Goal: Task Accomplishment & Management: Use online tool/utility

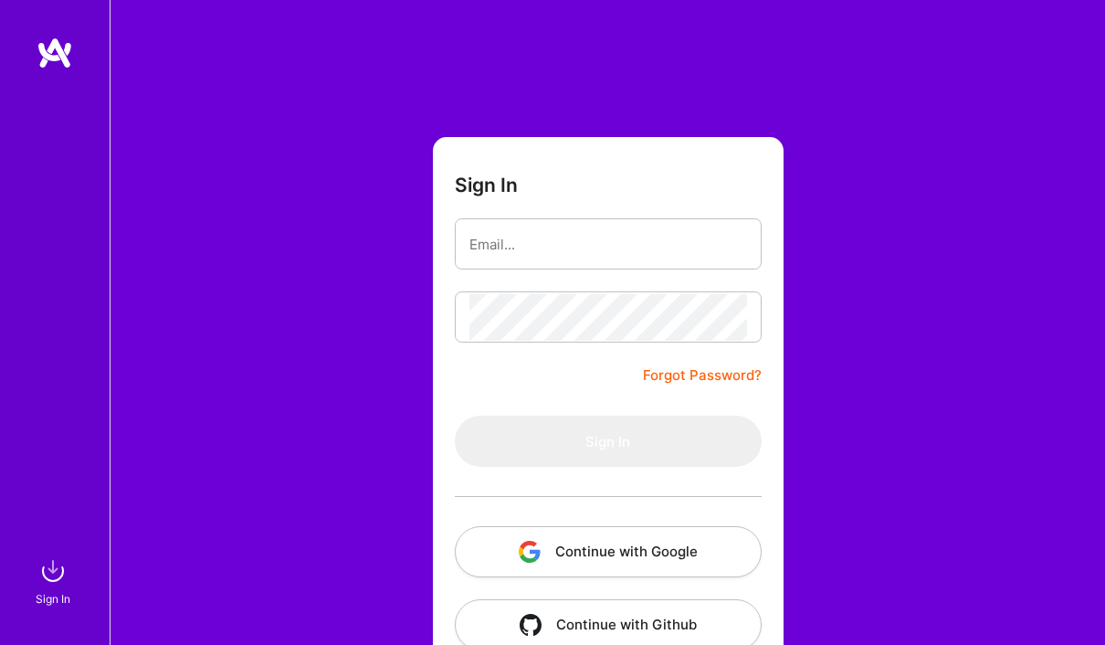
click at [574, 563] on button "Continue with Google" at bounding box center [608, 551] width 307 height 51
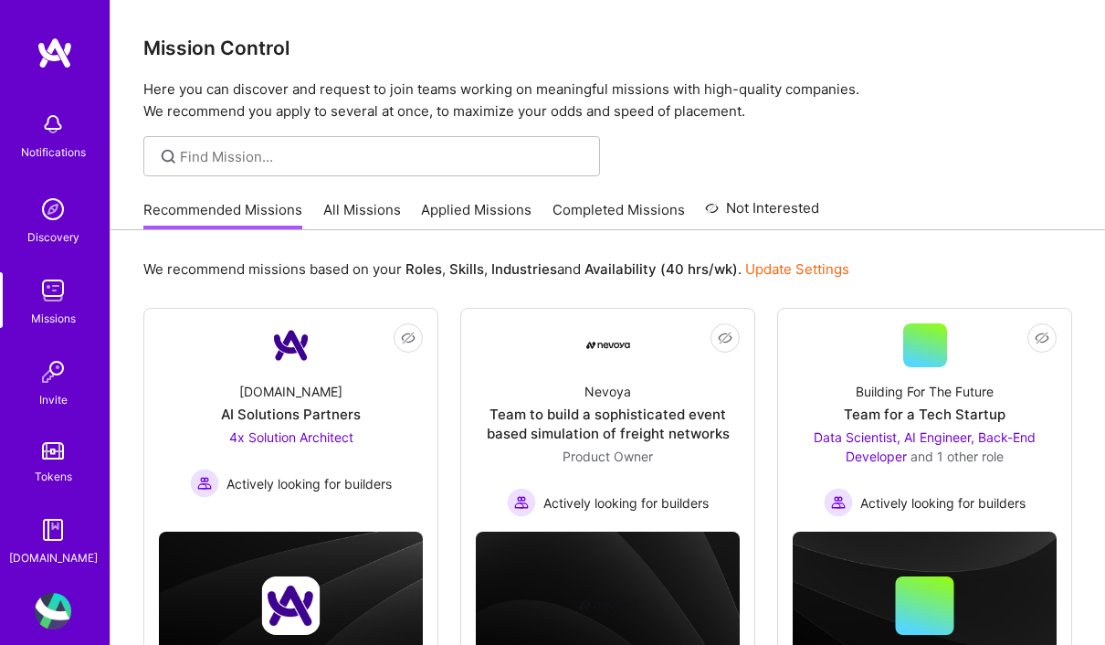
click at [363, 200] on link "All Missions" at bounding box center [362, 215] width 78 height 30
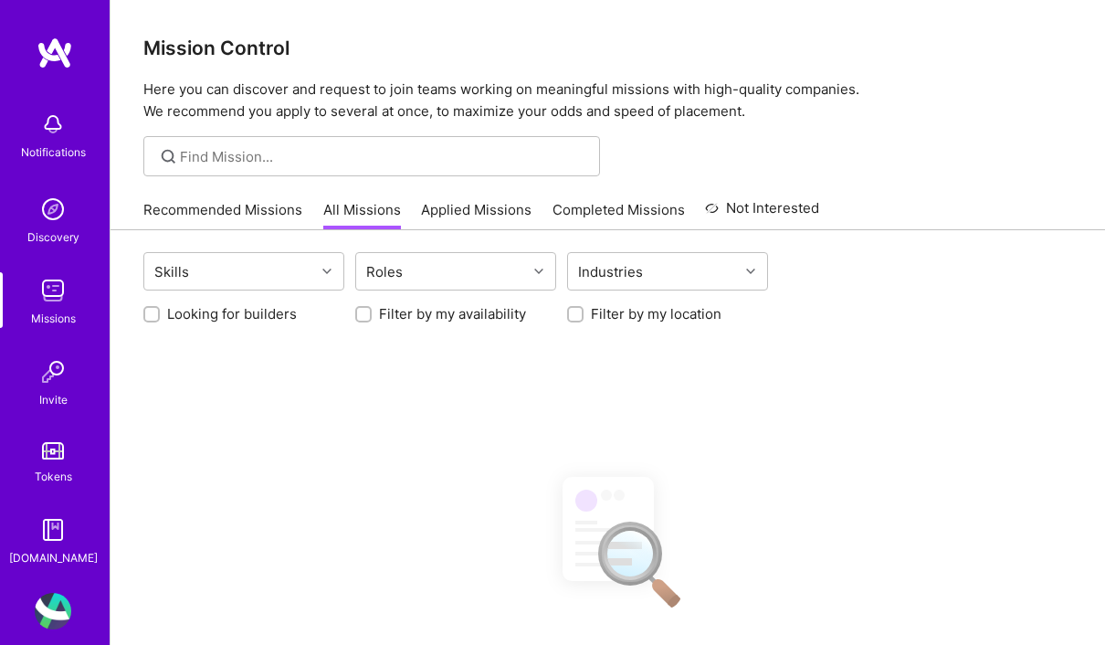
click at [487, 221] on link "Applied Missions" at bounding box center [476, 215] width 110 height 30
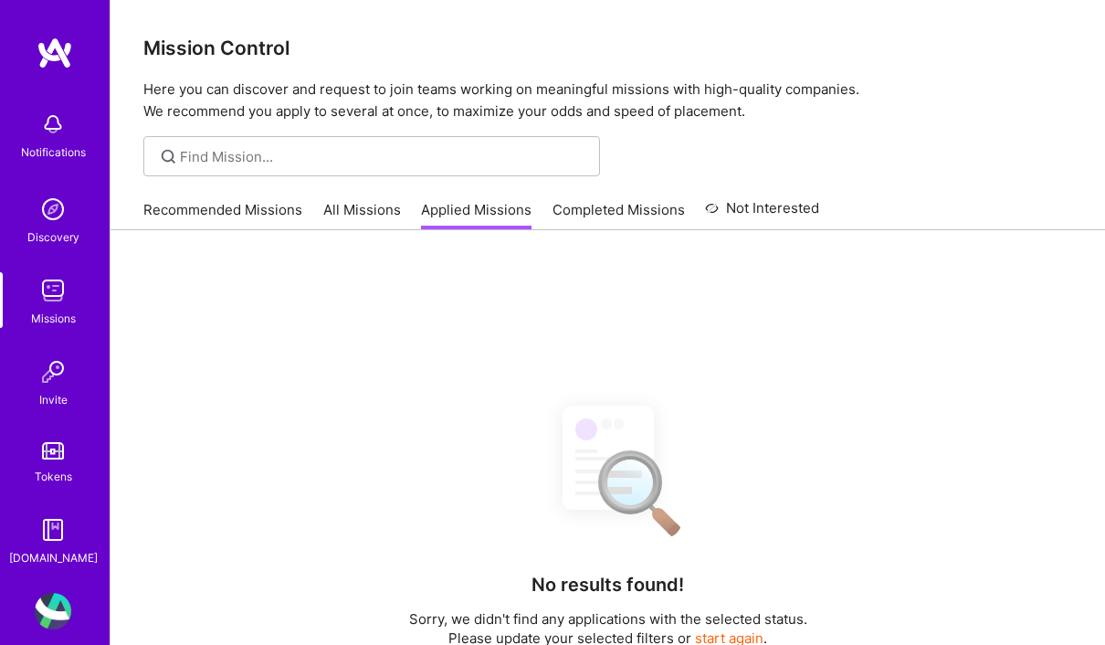
click at [384, 221] on link "All Missions" at bounding box center [362, 215] width 78 height 30
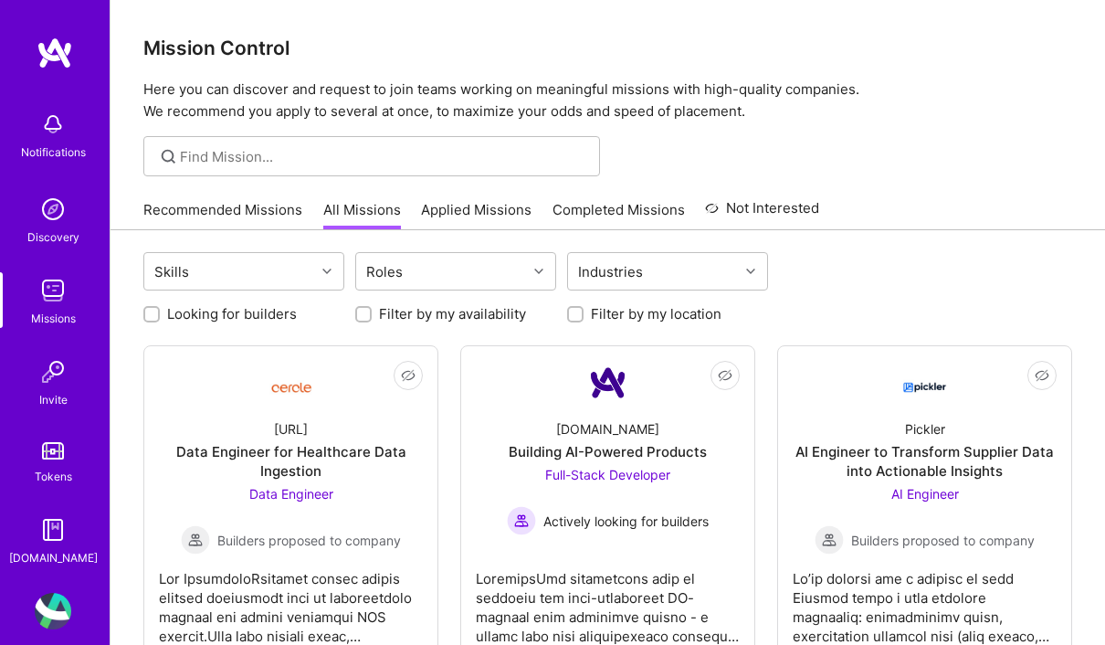
click at [662, 202] on link "Completed Missions" at bounding box center [618, 215] width 132 height 30
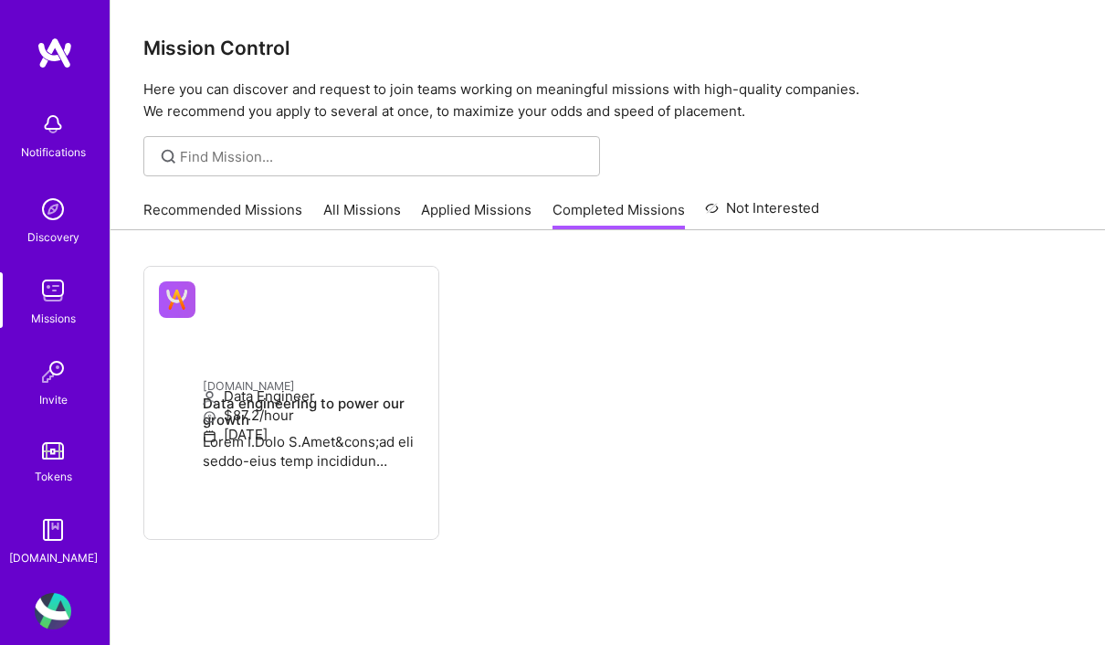
click at [243, 214] on link "Recommended Missions" at bounding box center [222, 215] width 159 height 30
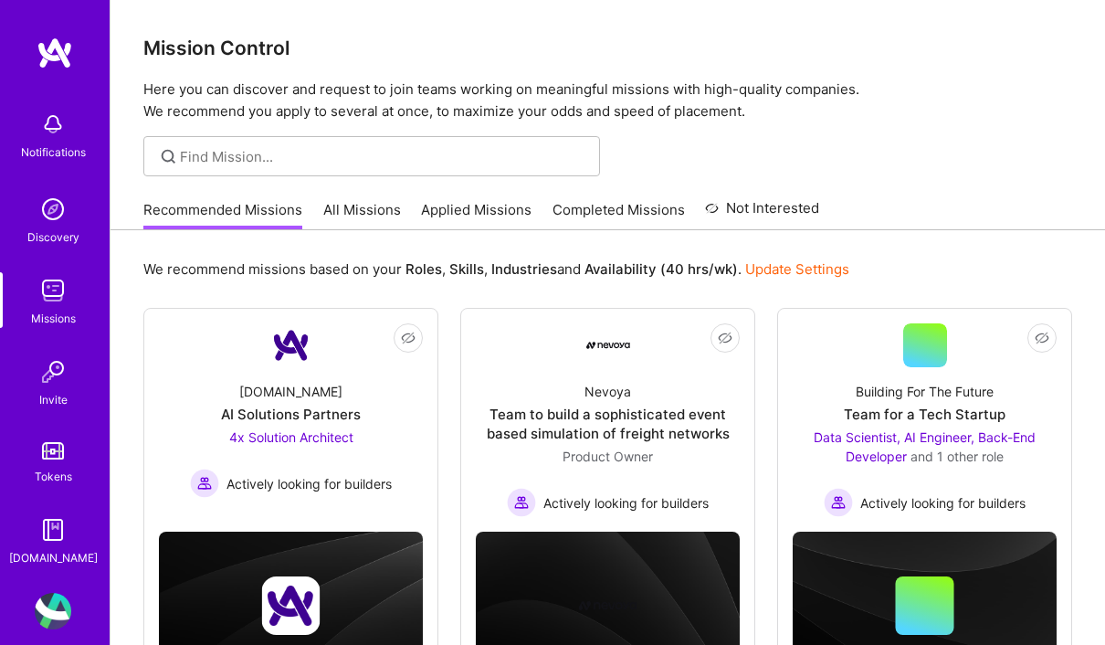
click at [639, 226] on link "Completed Missions" at bounding box center [618, 215] width 132 height 30
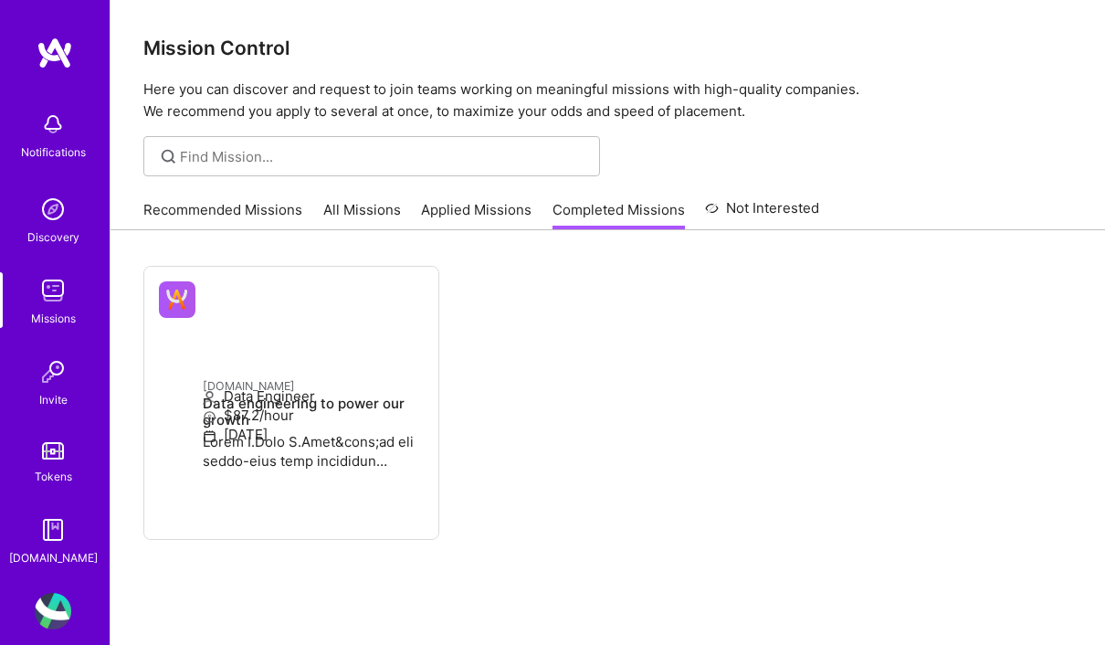
click at [257, 215] on link "Recommended Missions" at bounding box center [222, 215] width 159 height 30
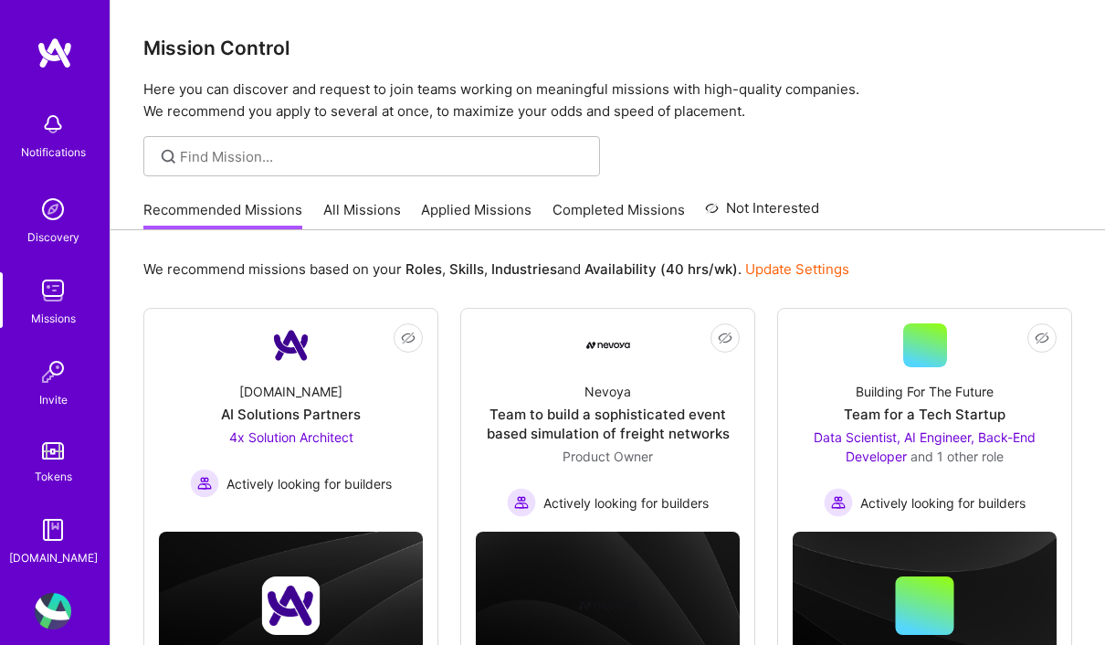
click at [361, 207] on link "All Missions" at bounding box center [362, 215] width 78 height 30
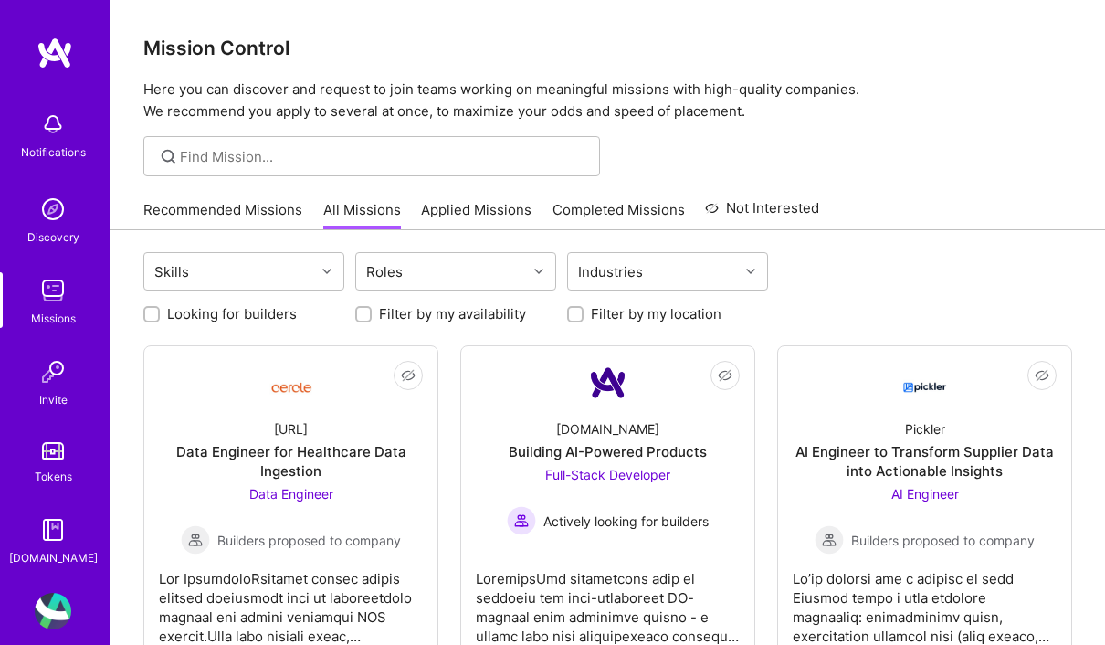
click at [489, 304] on label "Filter by my availability" at bounding box center [452, 313] width 147 height 19
click at [372, 309] on input "Filter by my availability" at bounding box center [365, 315] width 13 height 13
click at [493, 321] on label "Filter by my availability" at bounding box center [452, 313] width 147 height 19
click at [373, 321] on input "Filter by my availability" at bounding box center [365, 315] width 16 height 16
checkbox input "false"
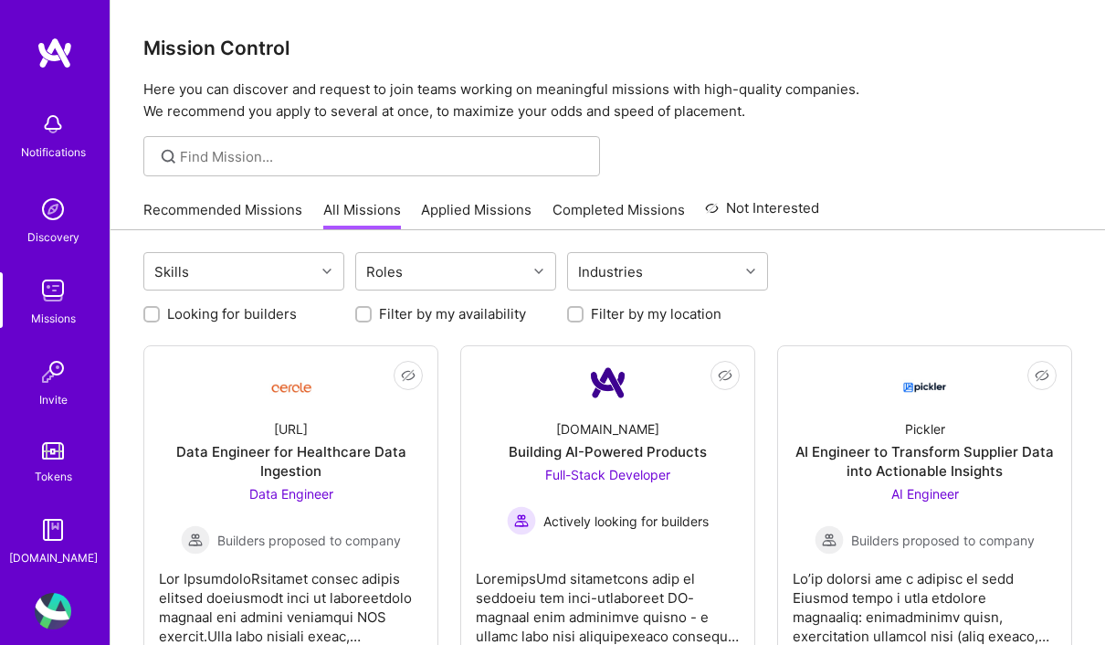
click at [520, 255] on div "Roles" at bounding box center [441, 271] width 171 height 37
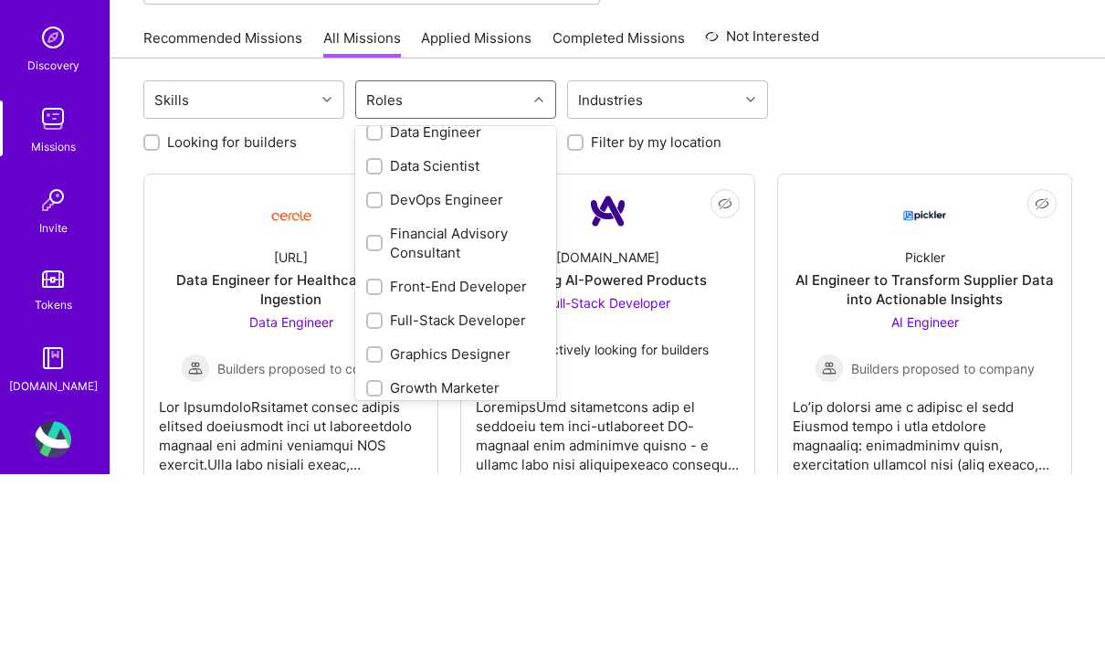
scroll to position [252, 0]
click at [447, 327] on div "Data Engineer" at bounding box center [455, 336] width 179 height 19
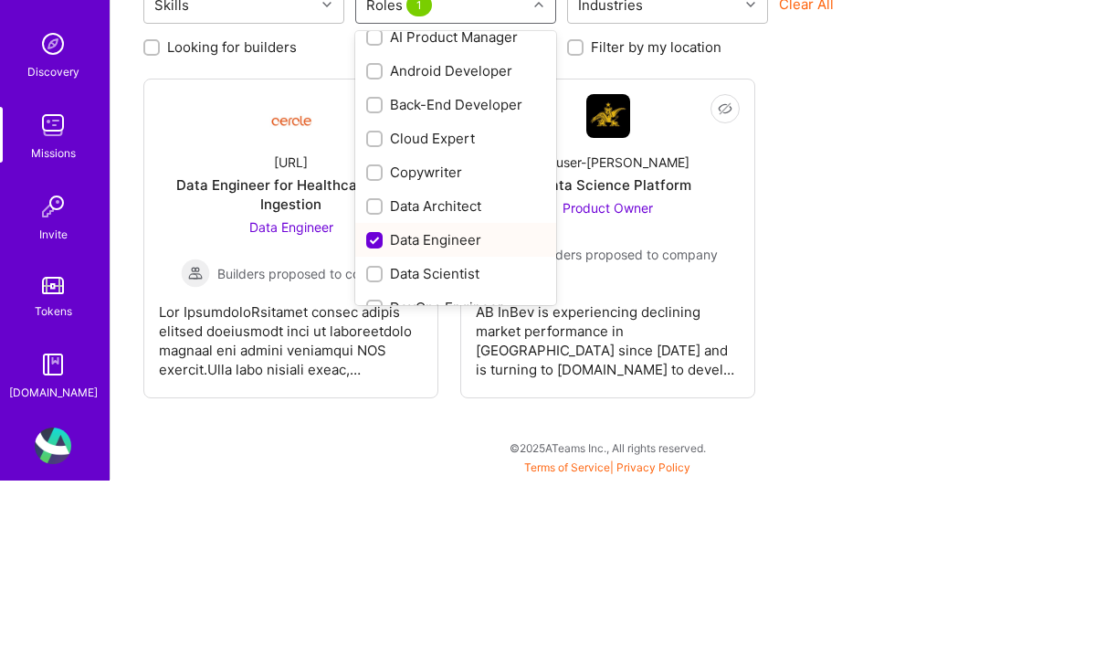
scroll to position [83, 0]
click at [369, 363] on div at bounding box center [374, 371] width 16 height 16
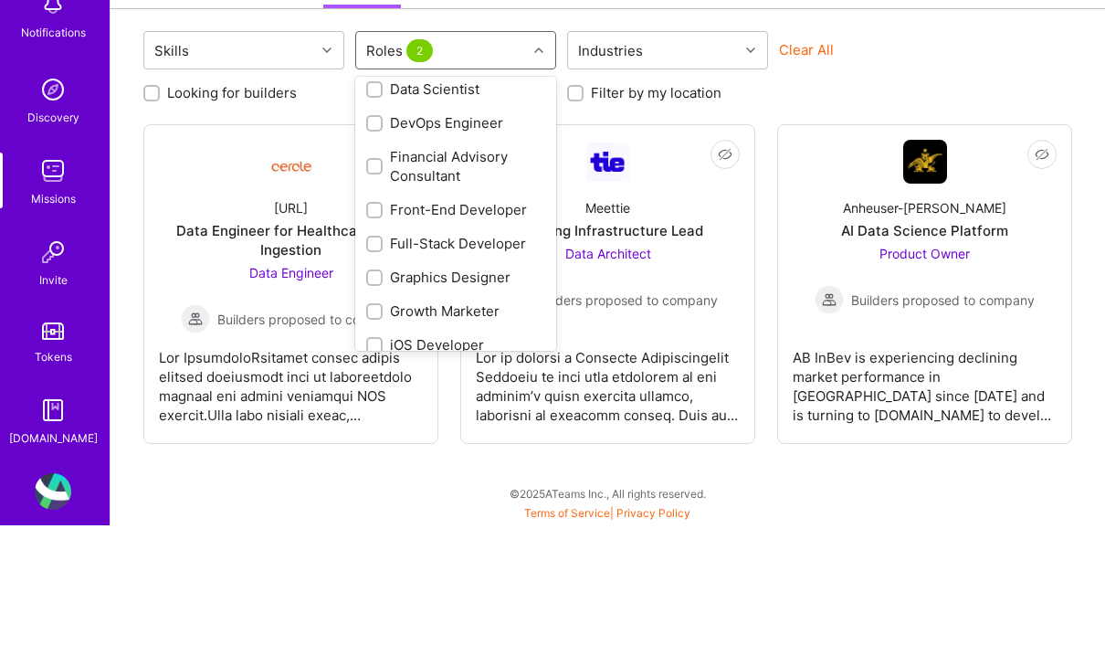
scroll to position [320, 0]
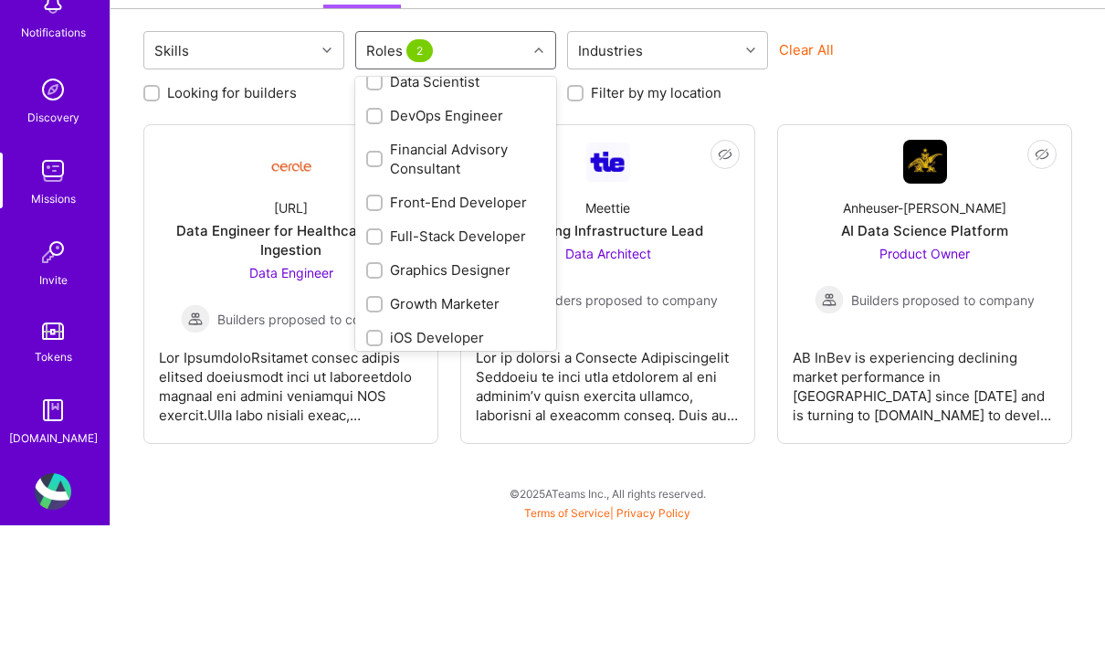
click at [473, 226] on div "DevOps Engineer" at bounding box center [455, 235] width 179 height 19
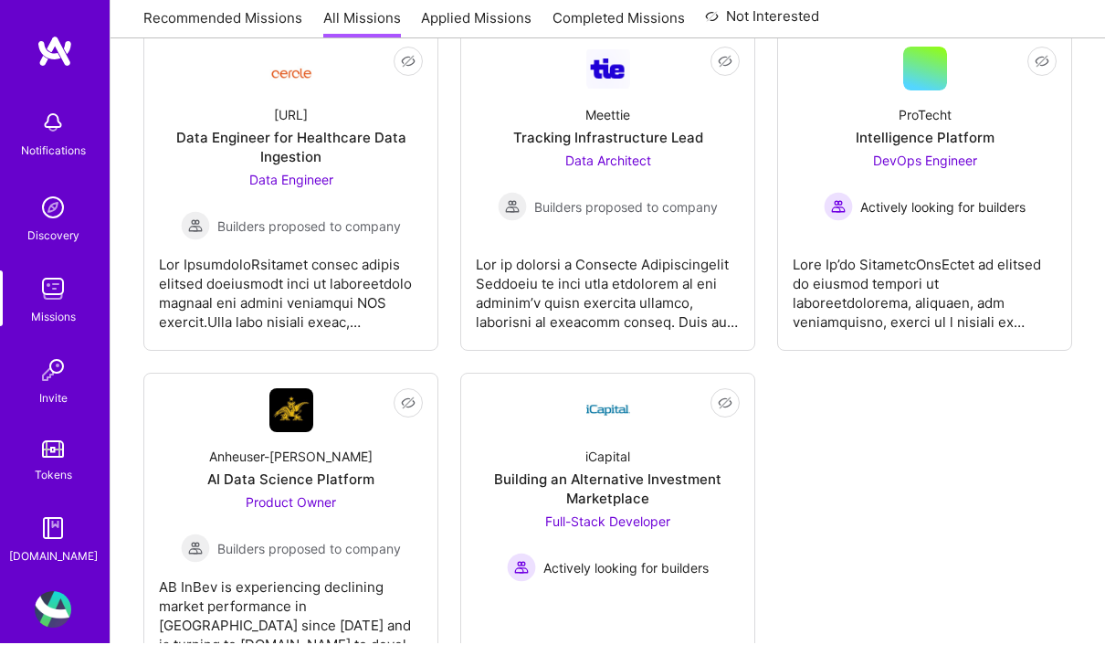
scroll to position [314, 0]
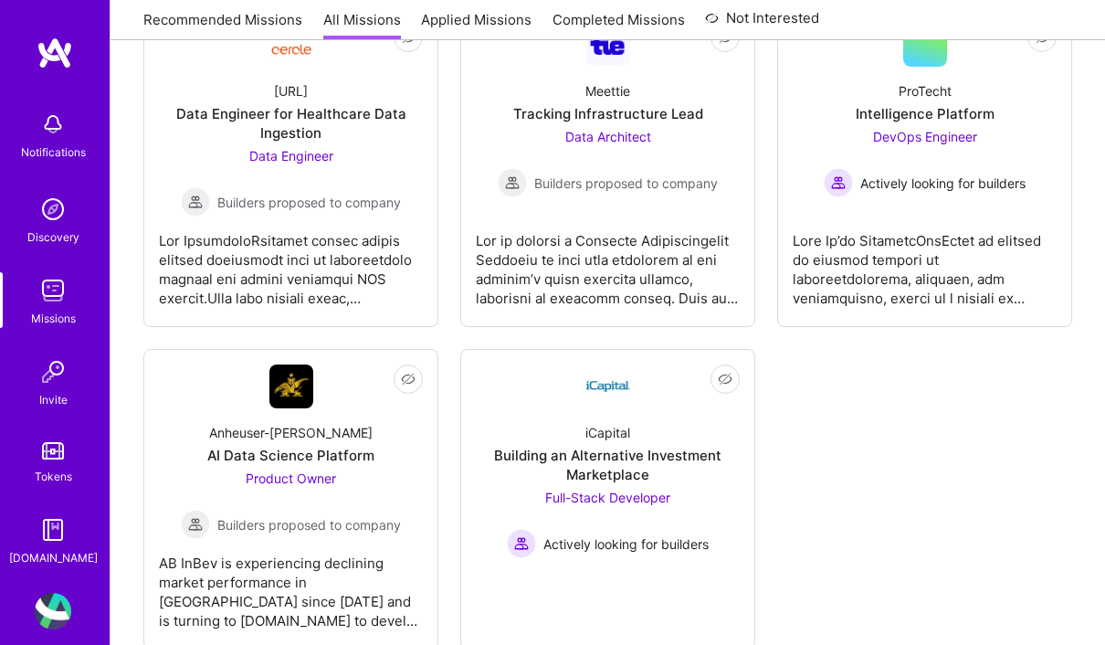
click at [920, 280] on div at bounding box center [925, 261] width 264 height 91
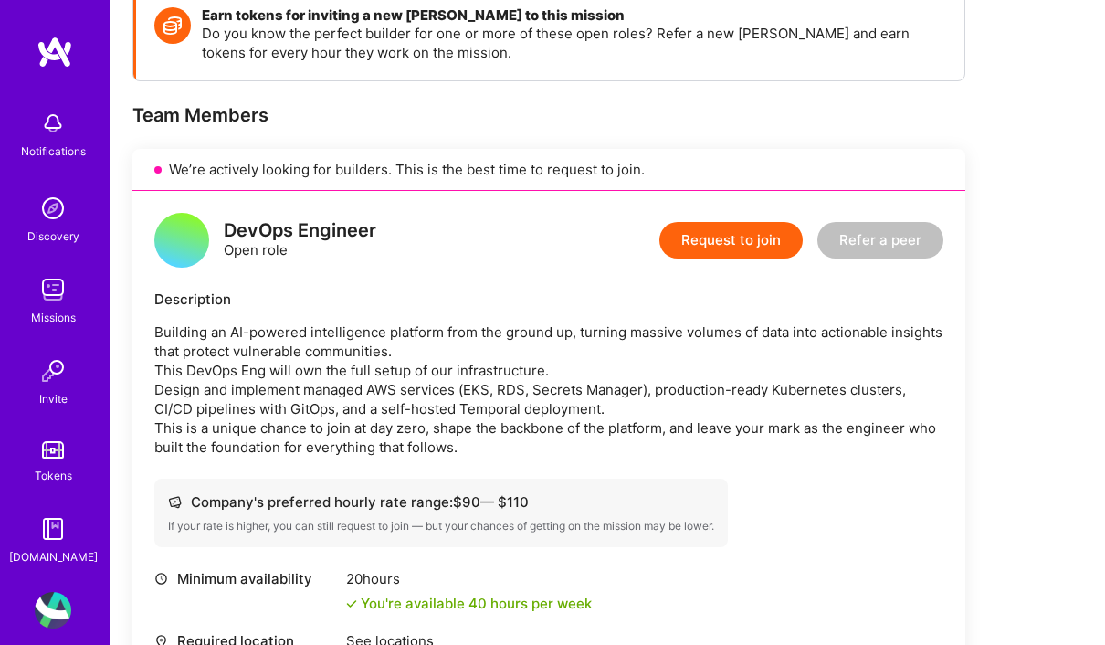
scroll to position [308, 0]
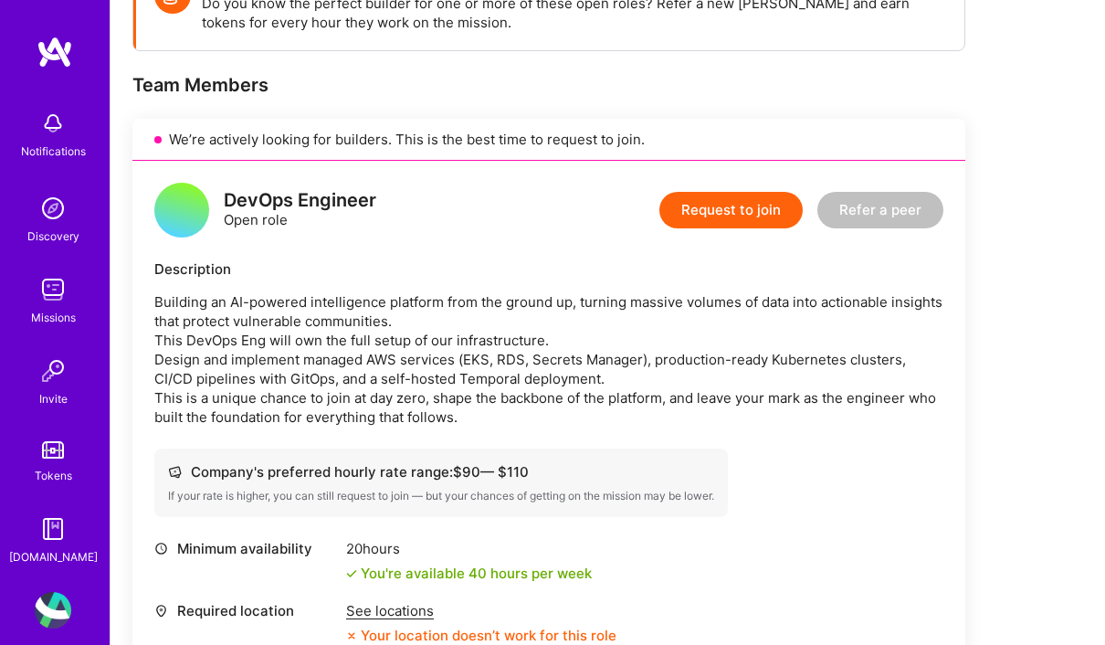
click at [394, 613] on div "See locations" at bounding box center [481, 611] width 270 height 19
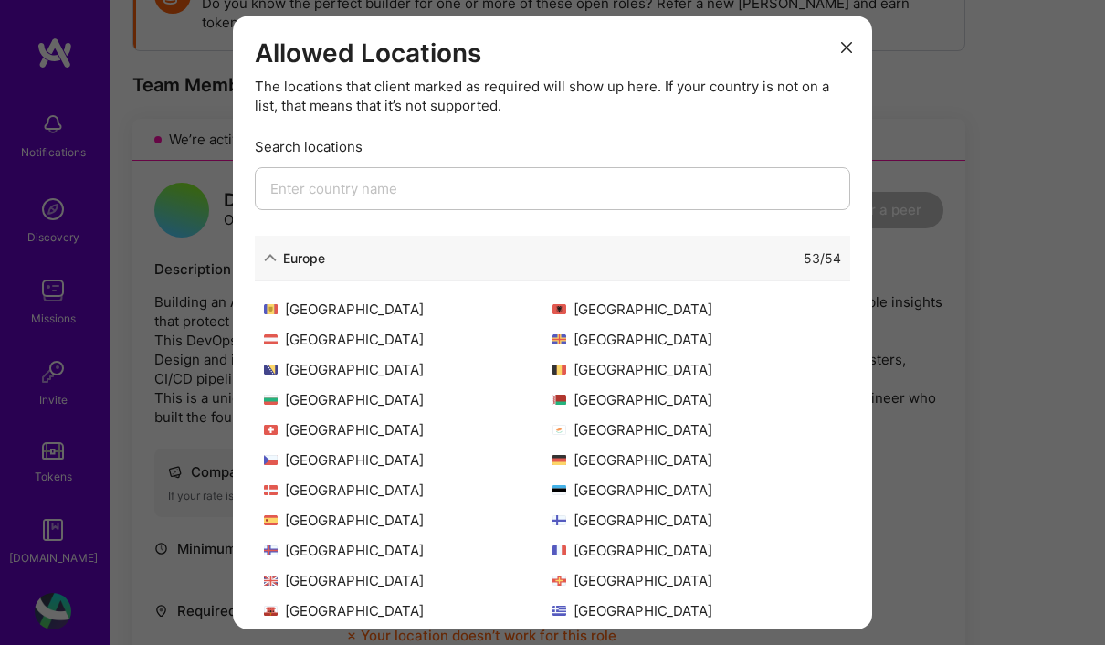
scroll to position [-1, 0]
click at [853, 46] on button "modal" at bounding box center [847, 46] width 22 height 30
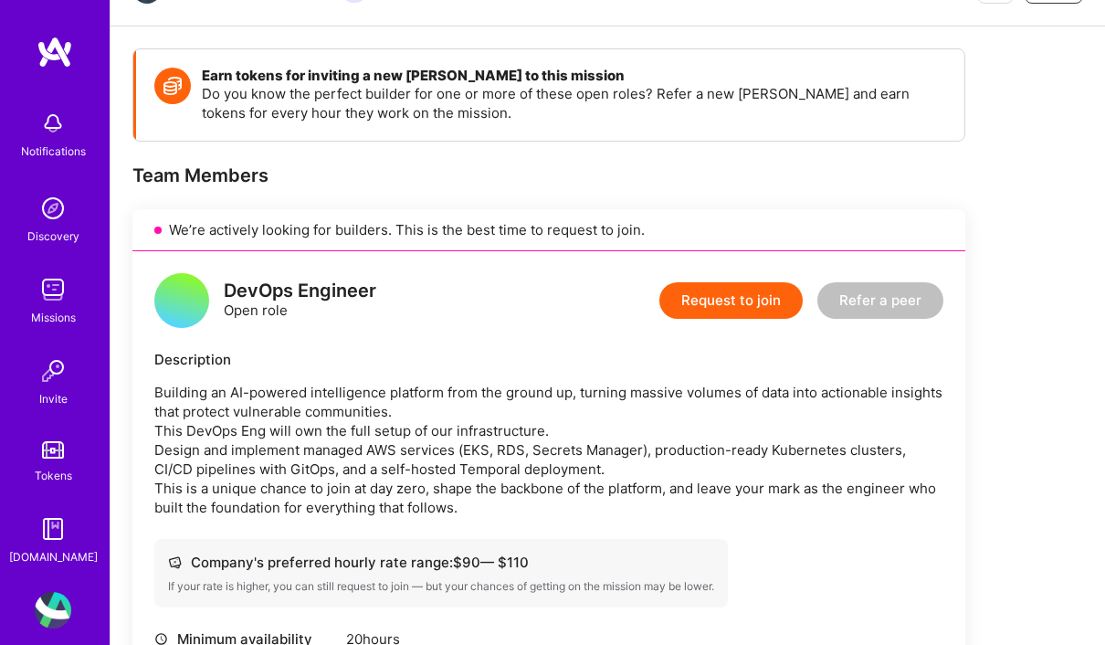
scroll to position [0, 0]
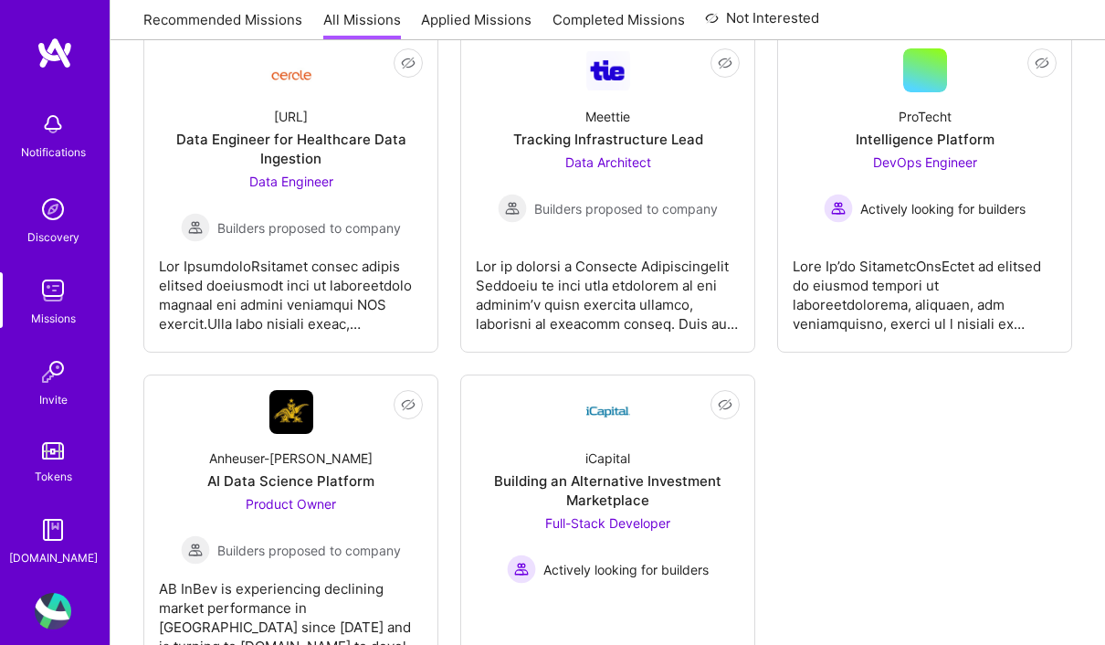
scroll to position [311, 0]
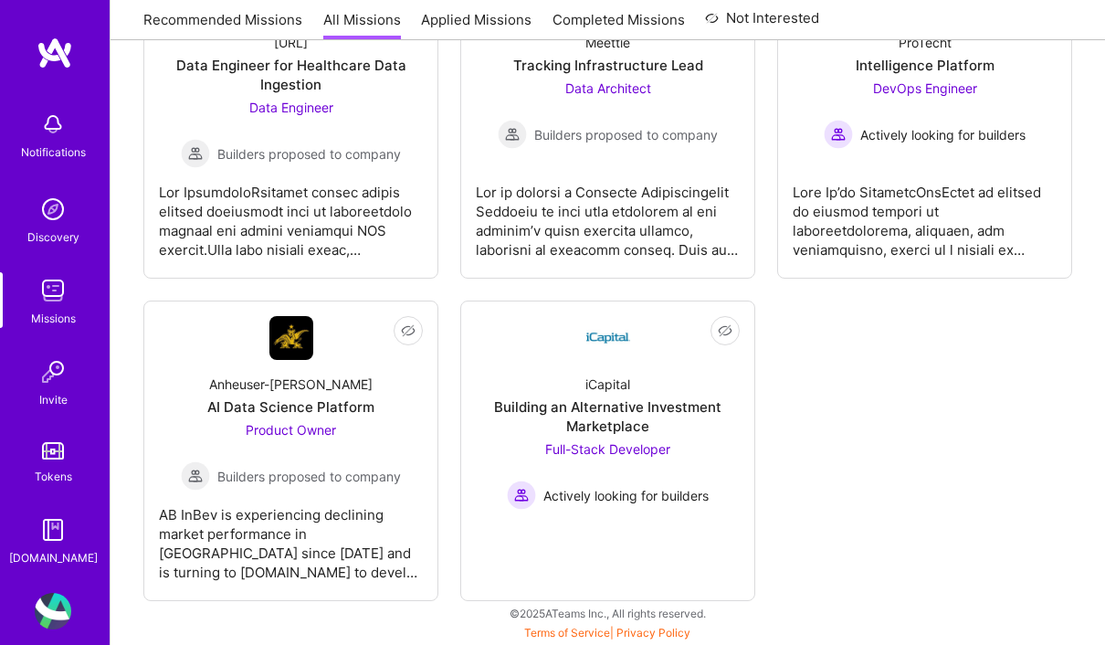
click at [328, 100] on span "Data Engineer" at bounding box center [291, 108] width 84 height 16
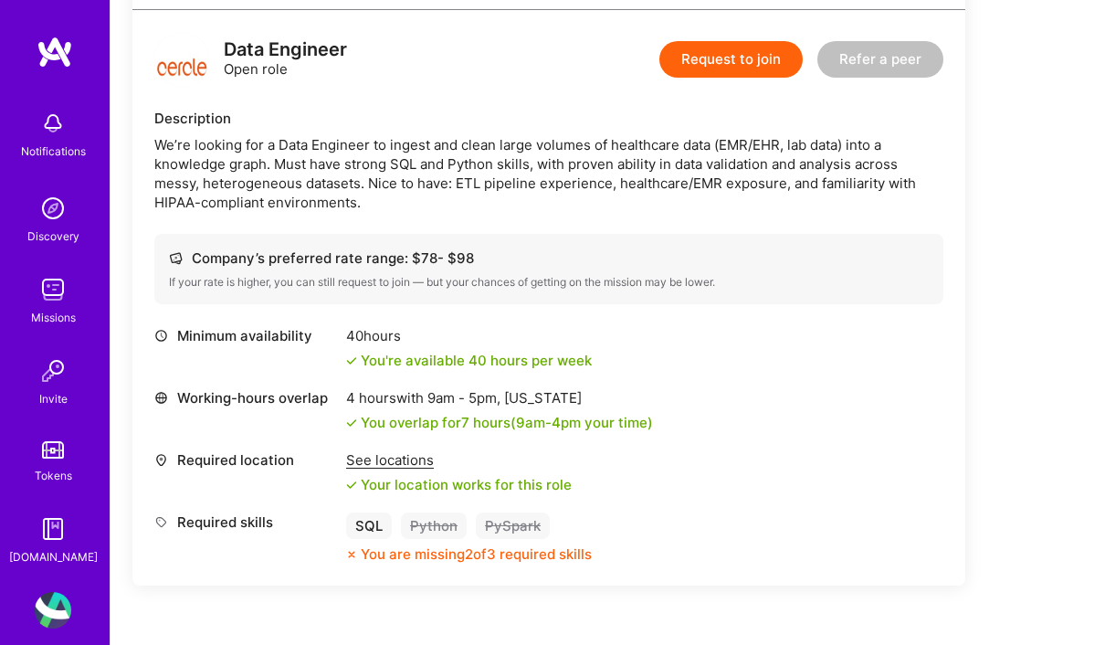
scroll to position [462, 0]
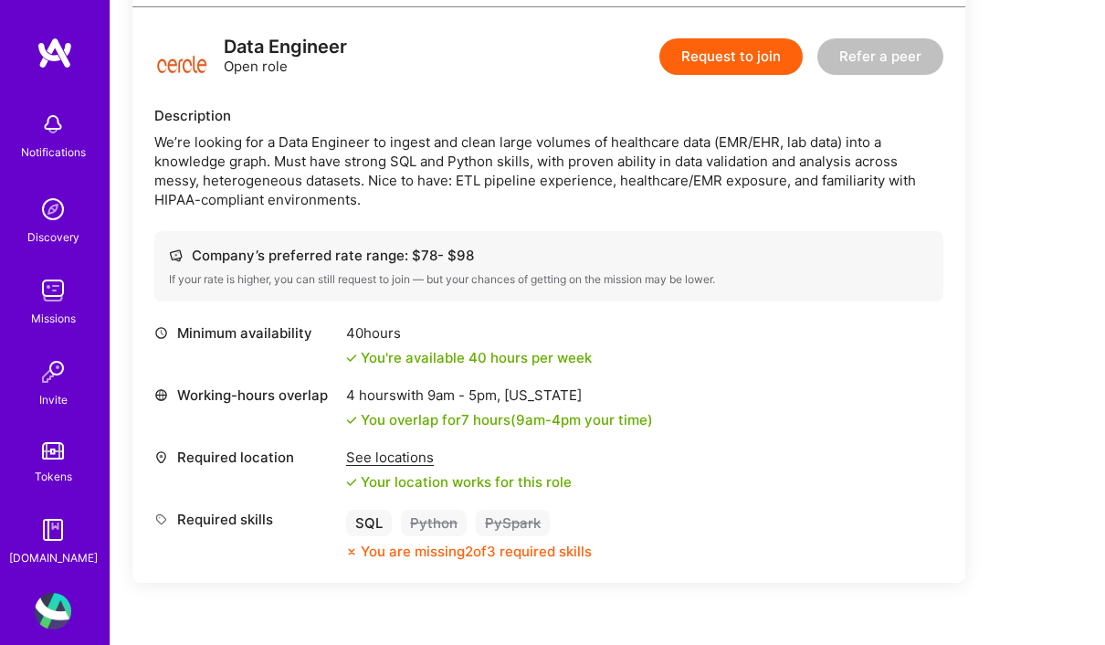
click at [380, 520] on div "SQL" at bounding box center [369, 523] width 46 height 26
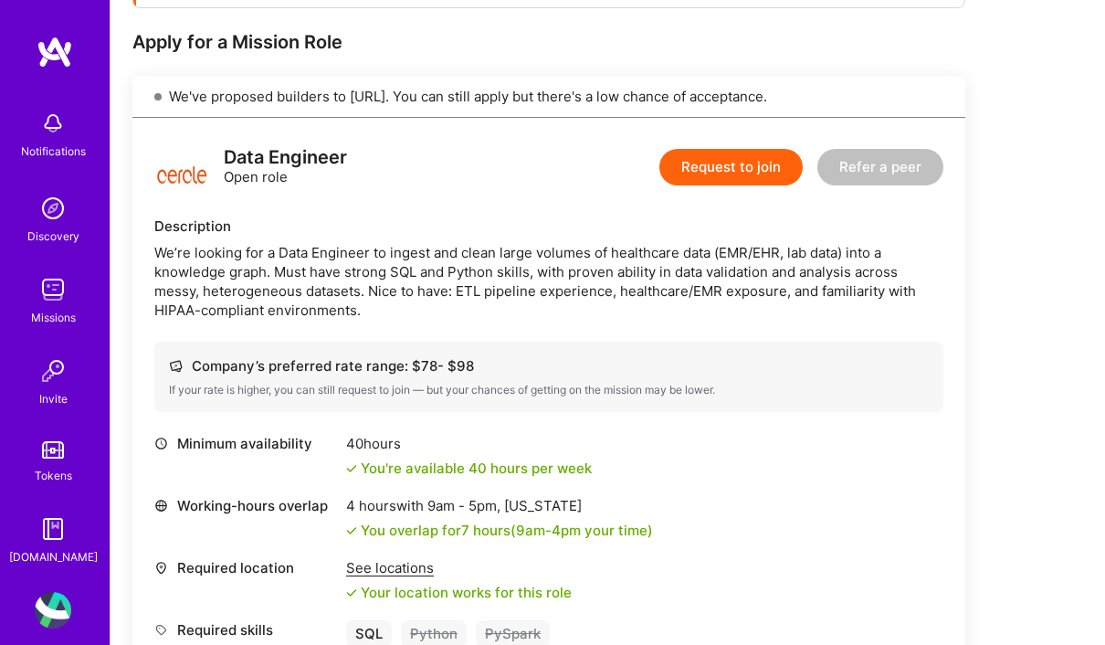
scroll to position [352, 0]
click at [911, 300] on div "We’re looking for a Data Engineer to ingest and clean large volumes of healthca…" at bounding box center [548, 281] width 789 height 77
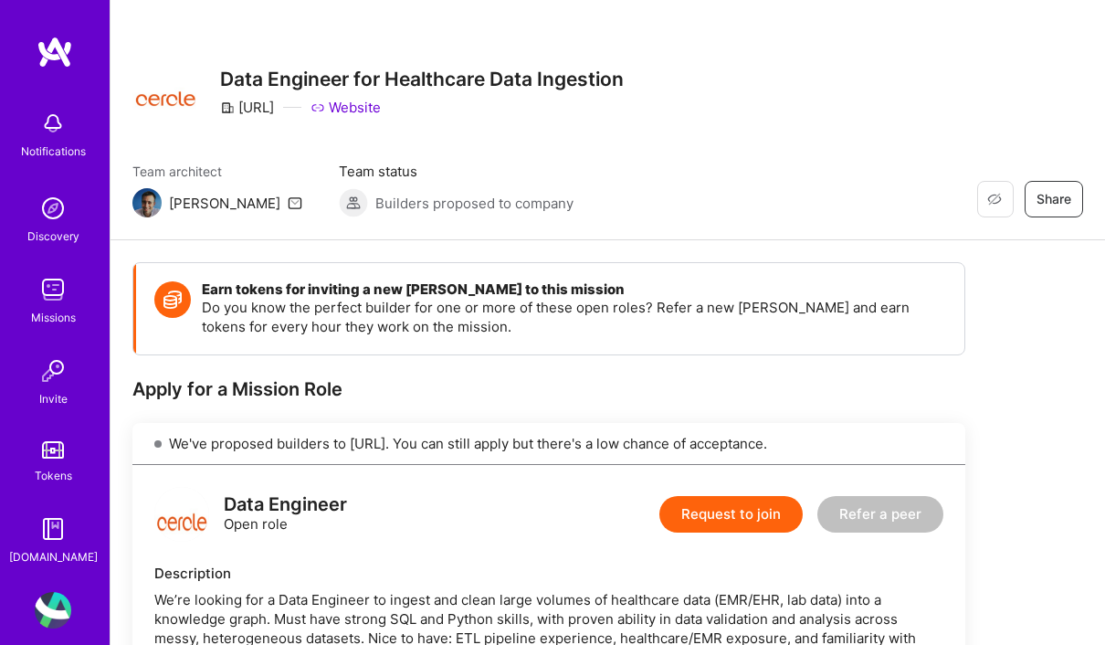
scroll to position [0, 0]
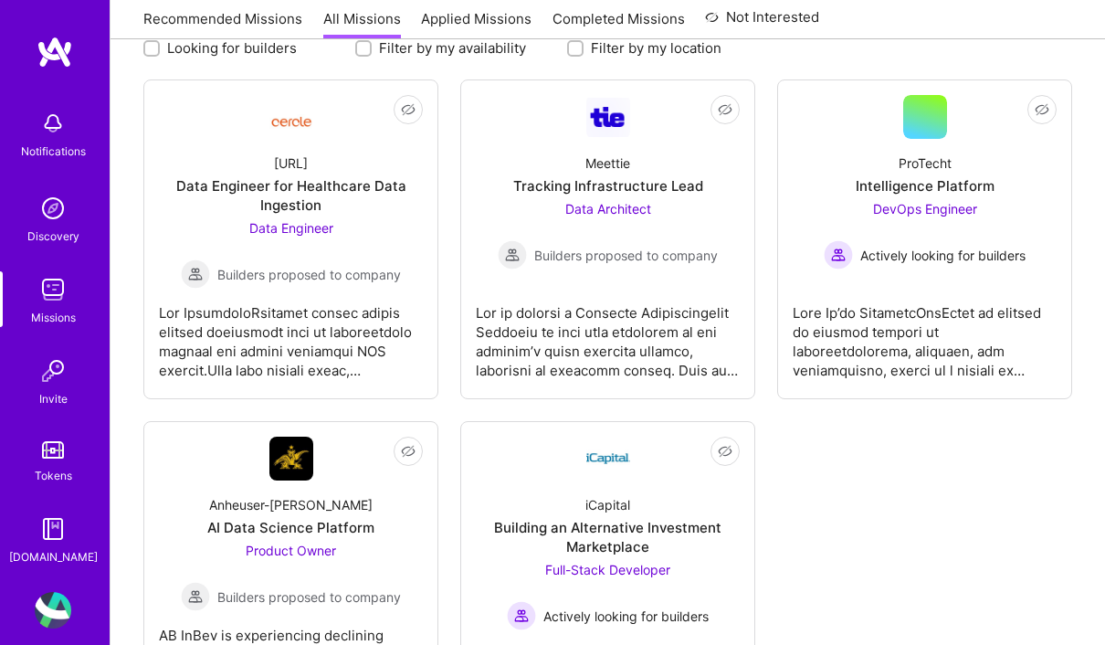
scroll to position [263, 0]
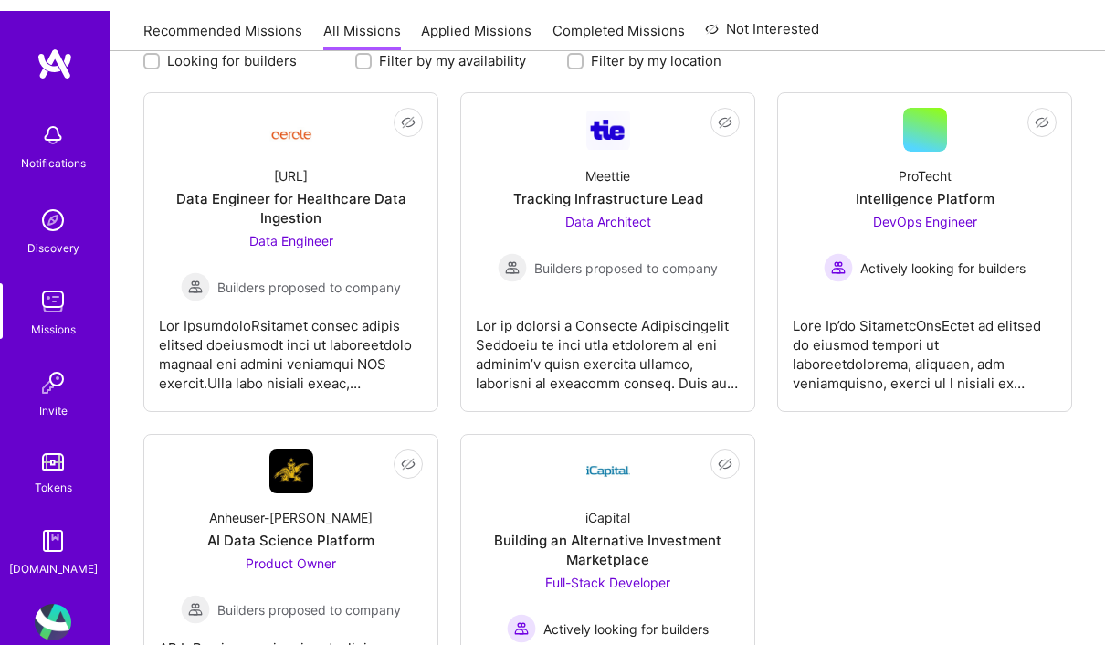
click at [690, 313] on div at bounding box center [608, 335] width 264 height 91
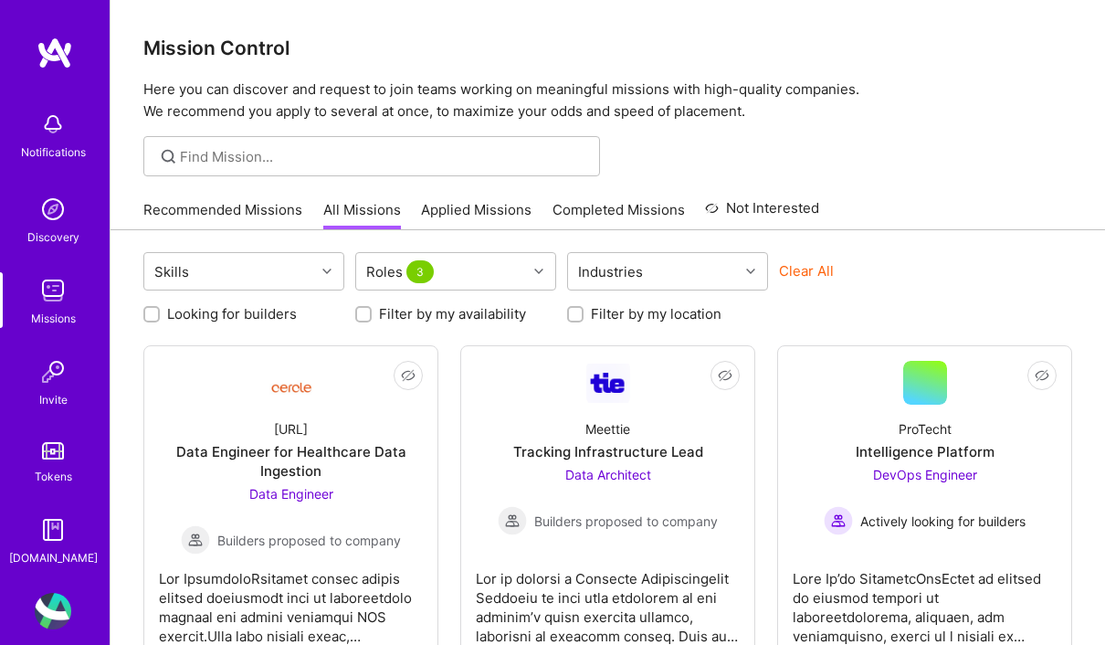
click at [646, 321] on label "Filter by my location" at bounding box center [656, 313] width 131 height 19
click at [583, 321] on input "Filter by my location" at bounding box center [577, 315] width 13 height 13
checkbox input "true"
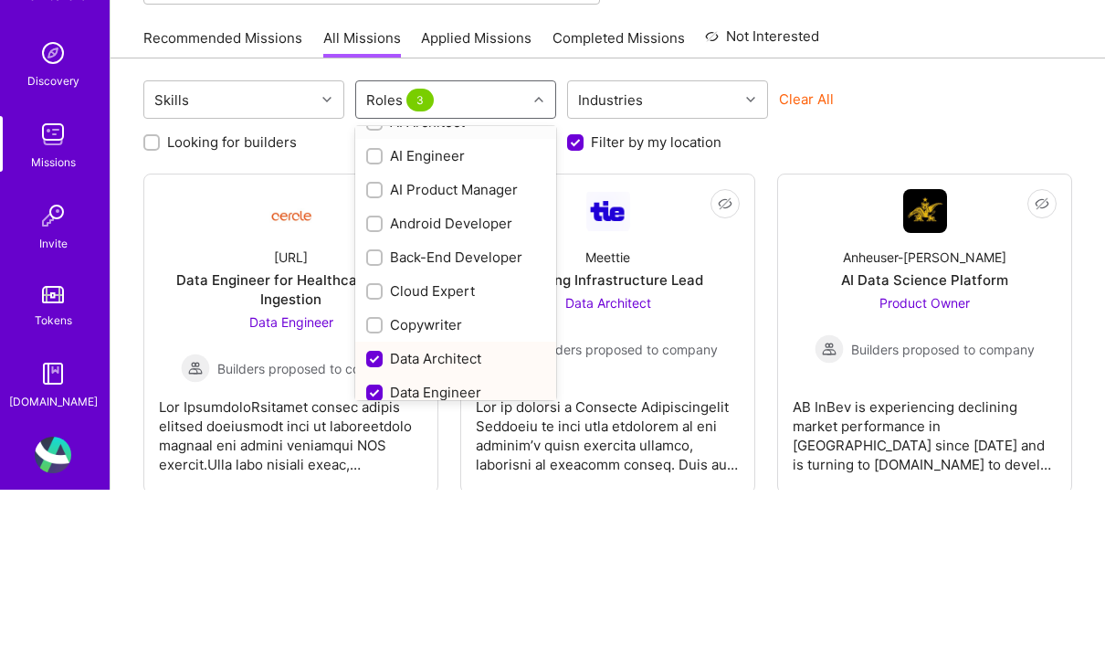
scroll to position [22, 0]
click at [457, 331] on div "AI Product Manager" at bounding box center [455, 348] width 201 height 34
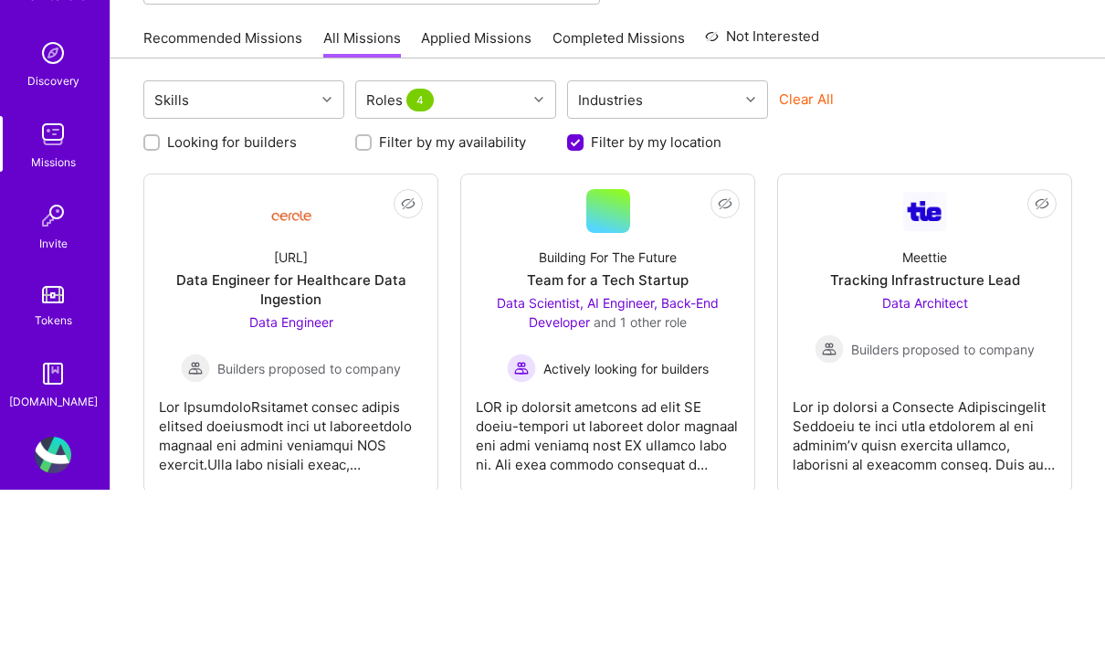
scroll to position [172, 0]
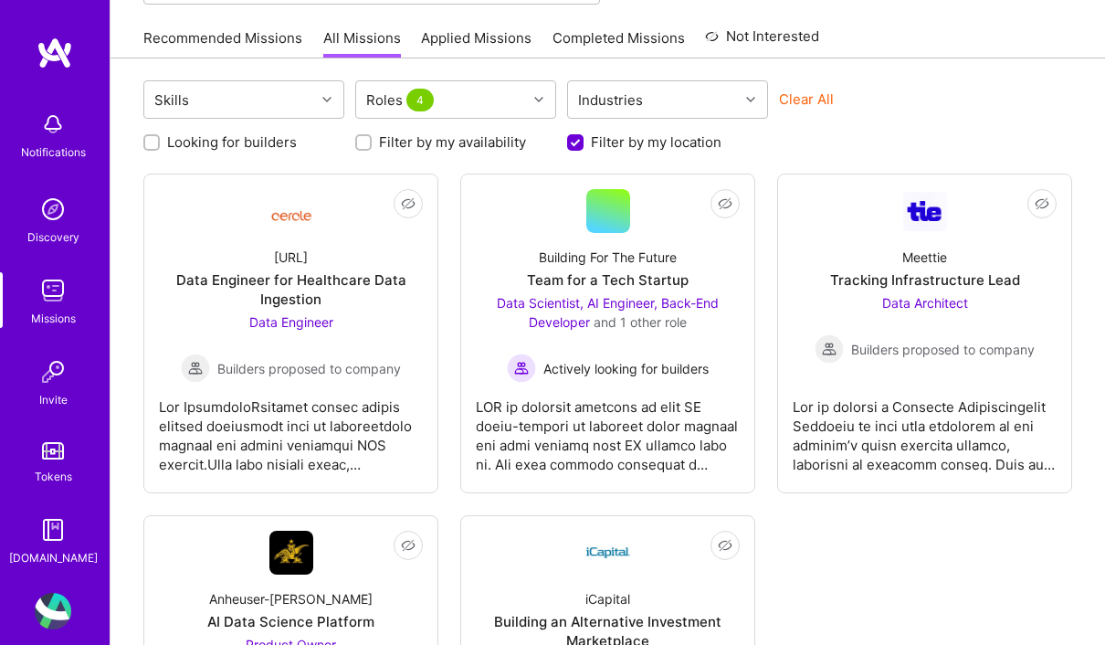
click at [447, 151] on label "Filter by my availability" at bounding box center [452, 141] width 147 height 19
click at [372, 150] on input "Filter by my availability" at bounding box center [365, 143] width 13 height 13
click at [486, 151] on label "Filter by my availability" at bounding box center [452, 141] width 147 height 19
click at [373, 151] on input "Filter by my availability" at bounding box center [365, 143] width 16 height 16
checkbox input "false"
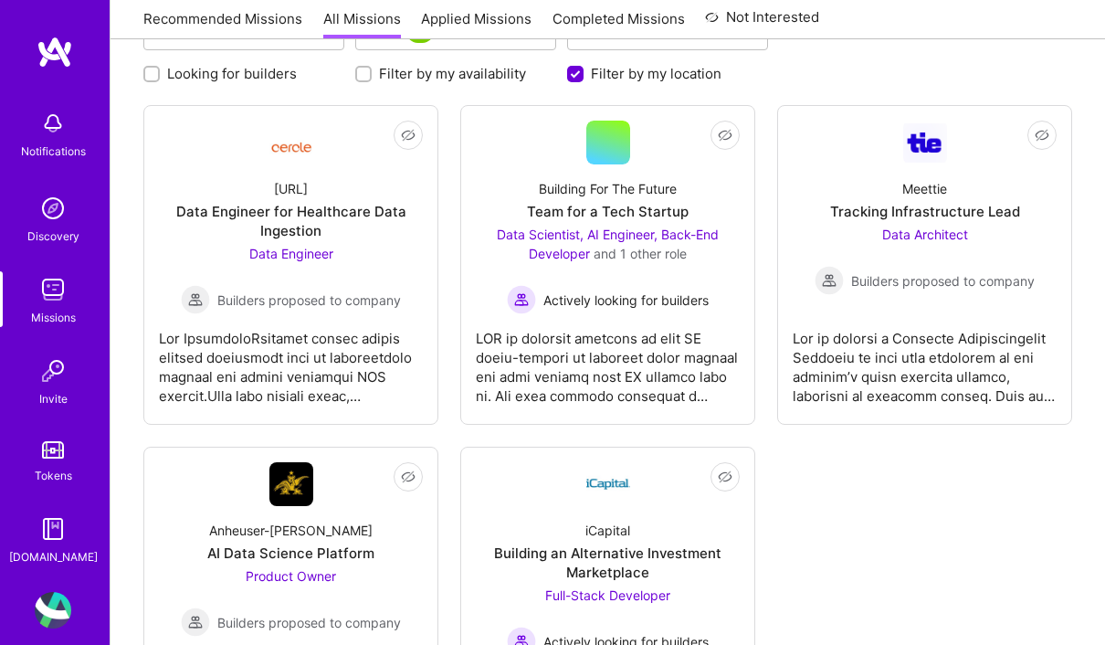
scroll to position [242, 0]
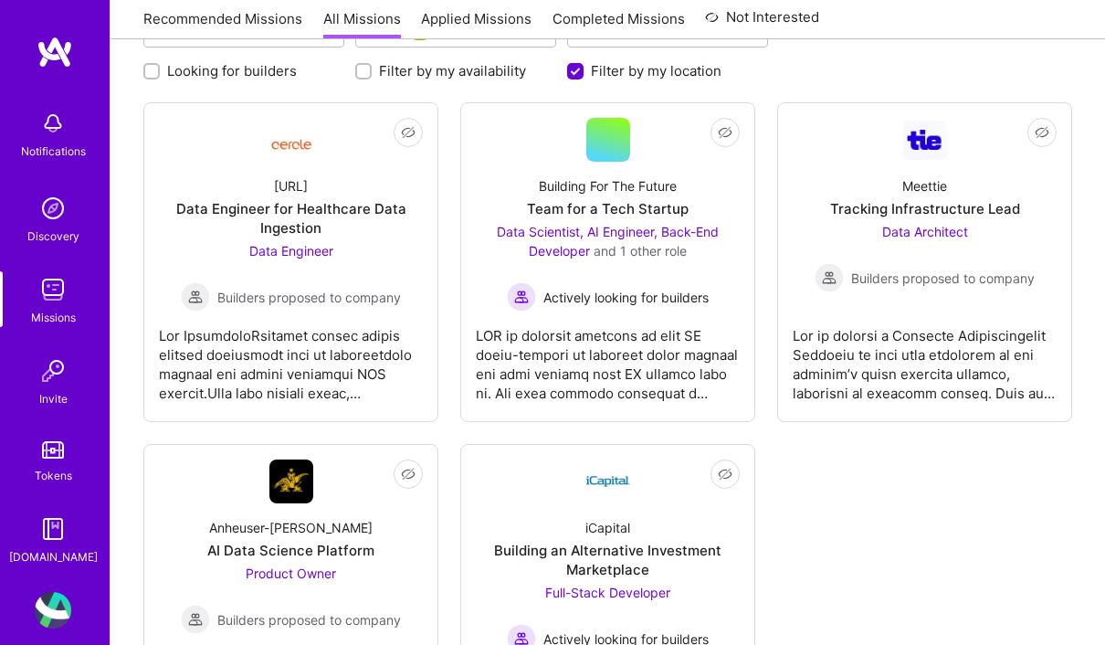
click at [657, 194] on div "Building For The Future" at bounding box center [608, 186] width 138 height 19
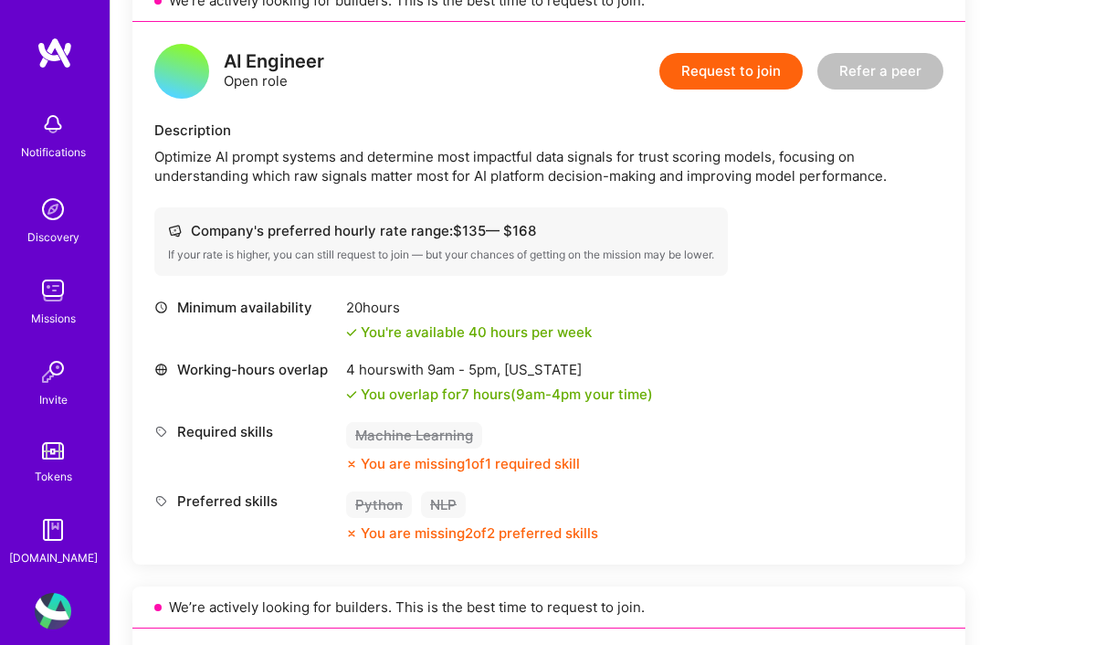
scroll to position [1115, 0]
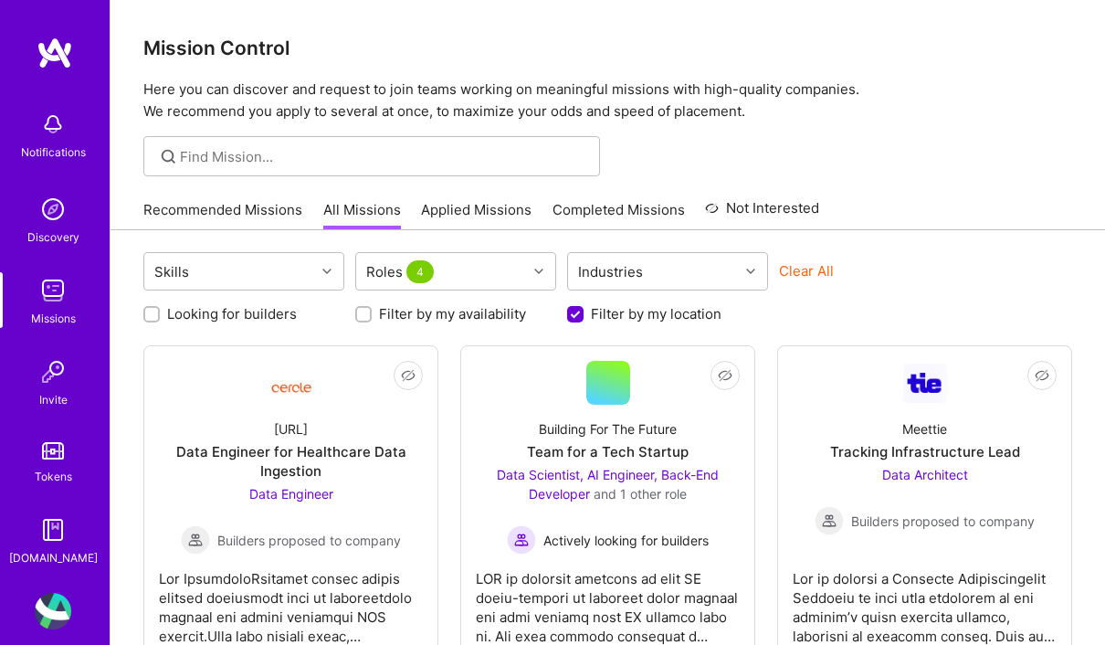
click at [58, 294] on img at bounding box center [53, 290] width 37 height 37
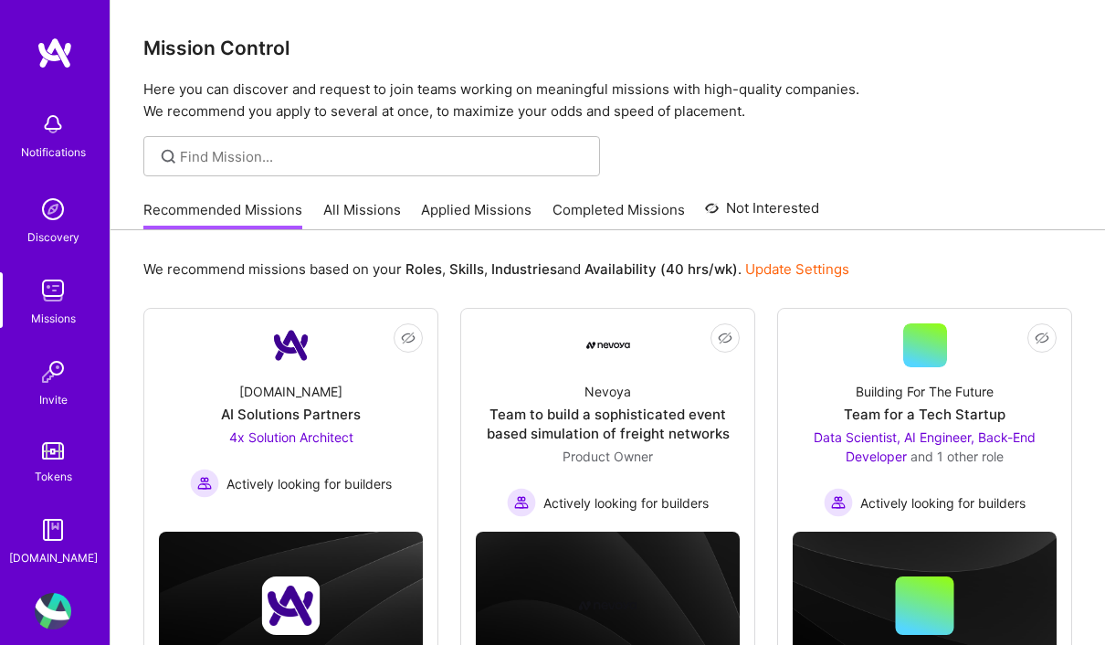
click at [730, 276] on b "Availability (40 hrs/wk)" at bounding box center [660, 268] width 153 height 17
click at [362, 211] on link "All Missions" at bounding box center [362, 215] width 78 height 30
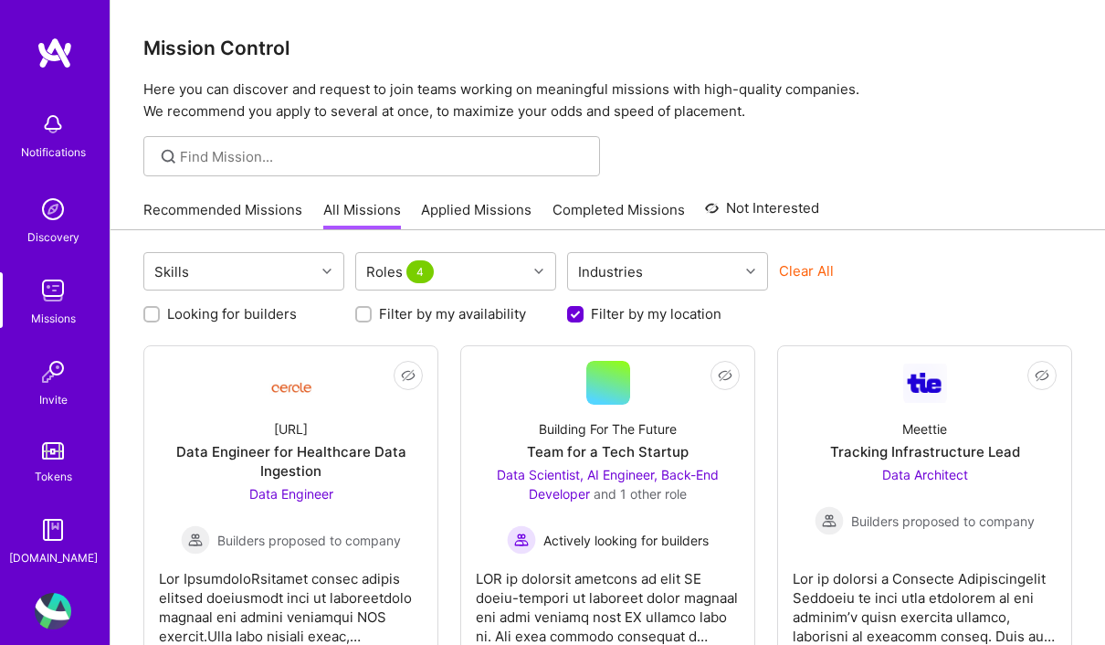
click at [226, 208] on link "Recommended Missions" at bounding box center [222, 215] width 159 height 30
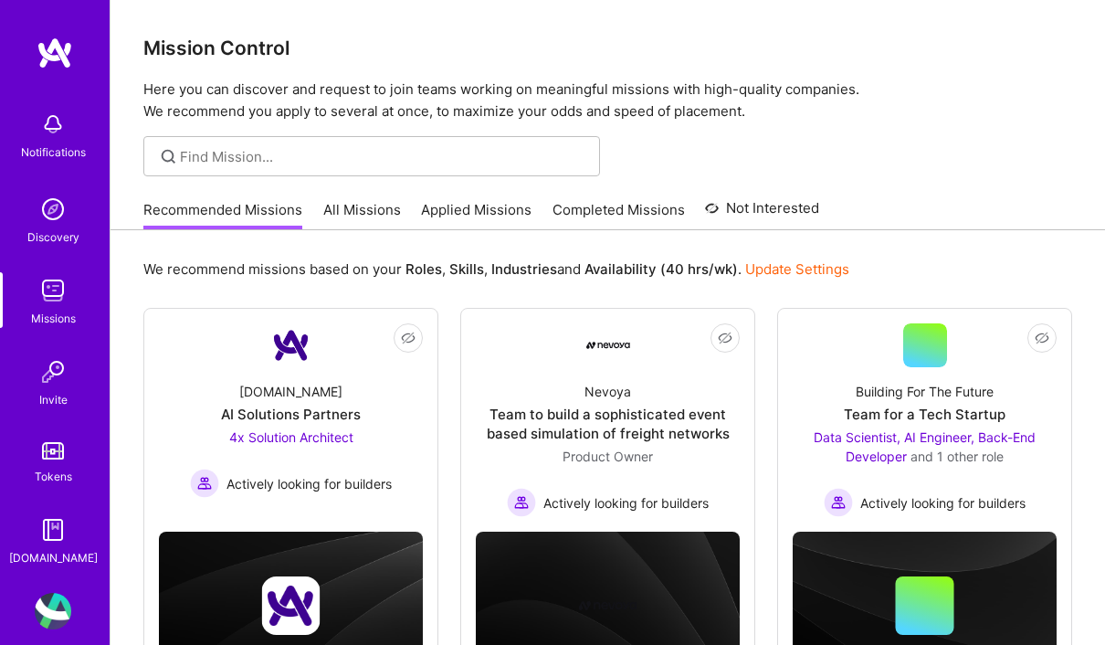
click at [288, 363] on img at bounding box center [291, 345] width 44 height 44
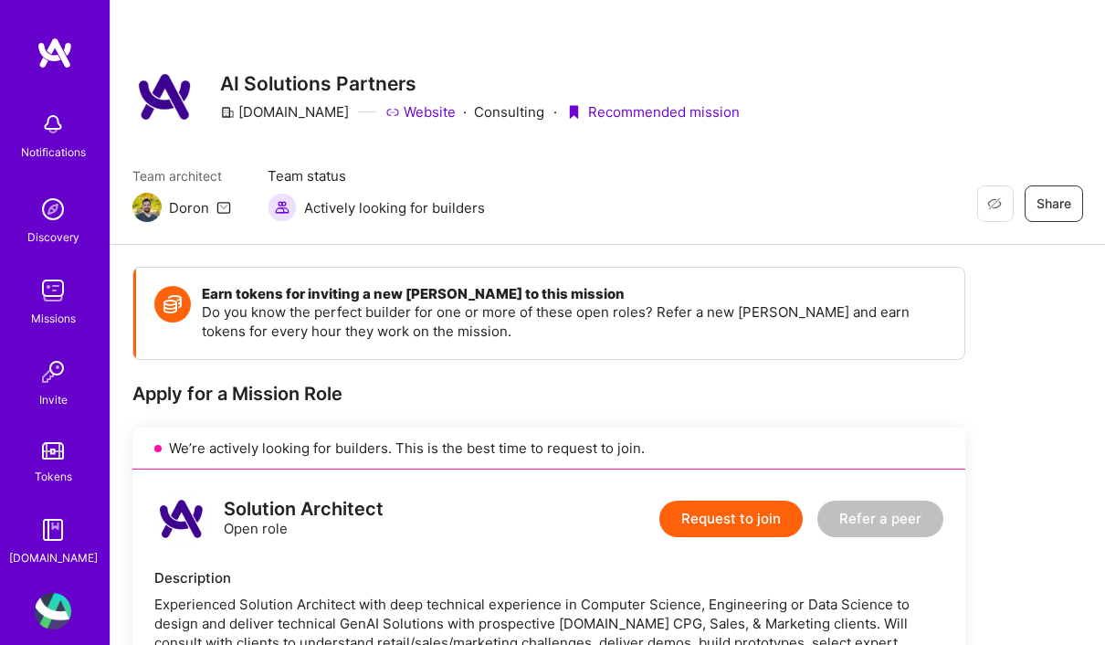
click at [64, 212] on img at bounding box center [53, 209] width 37 height 37
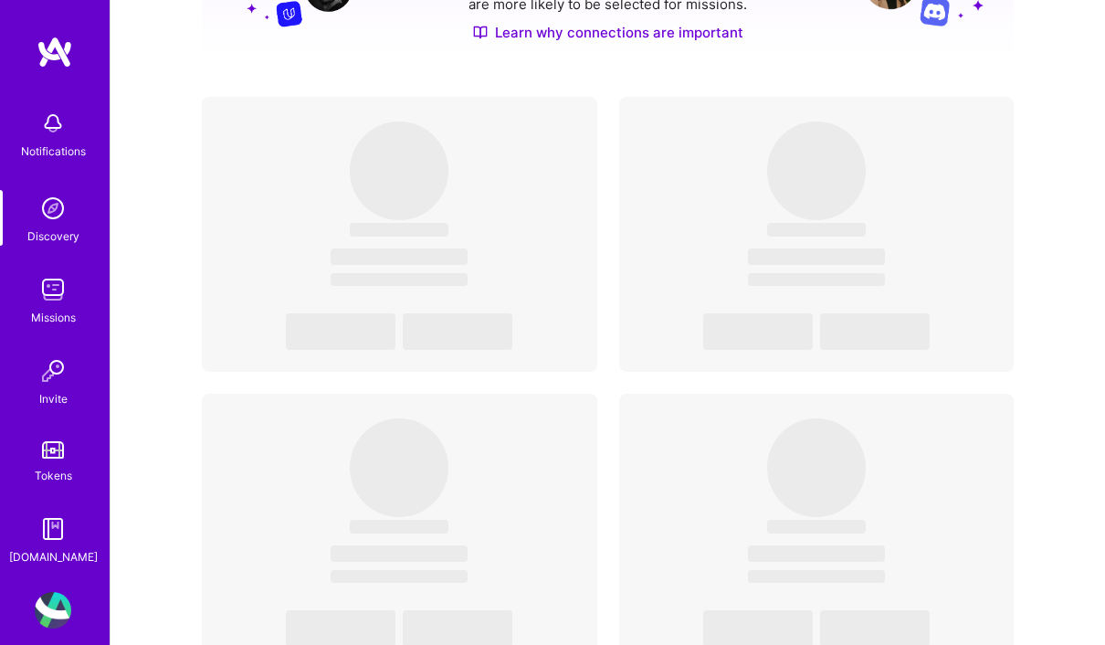
scroll to position [367, 0]
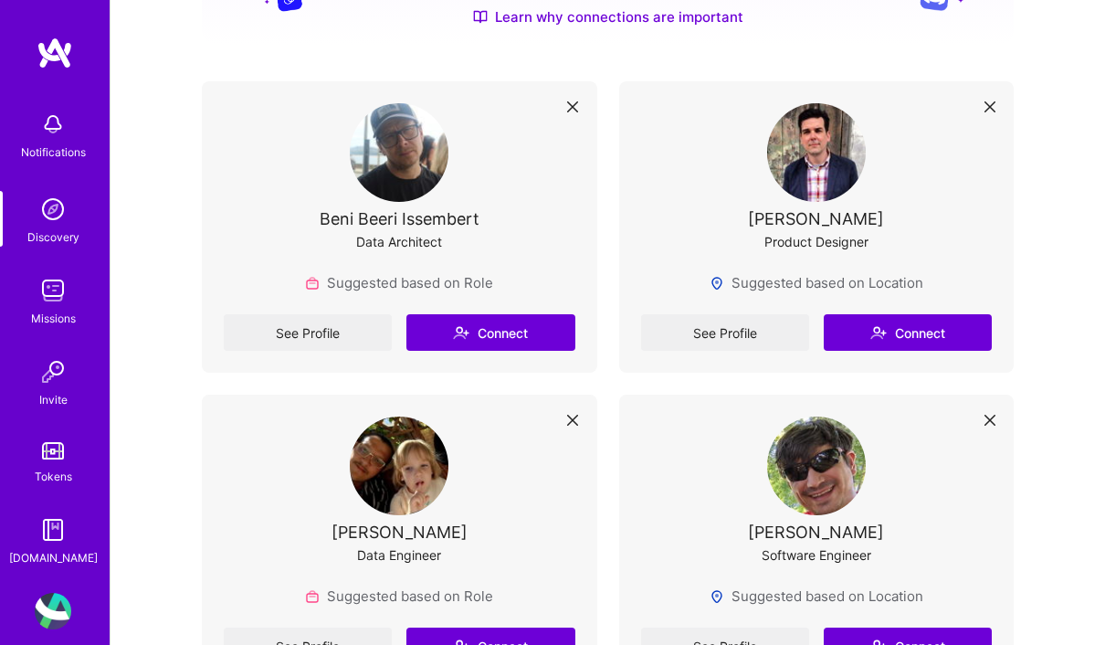
click at [58, 442] on img at bounding box center [53, 450] width 22 height 17
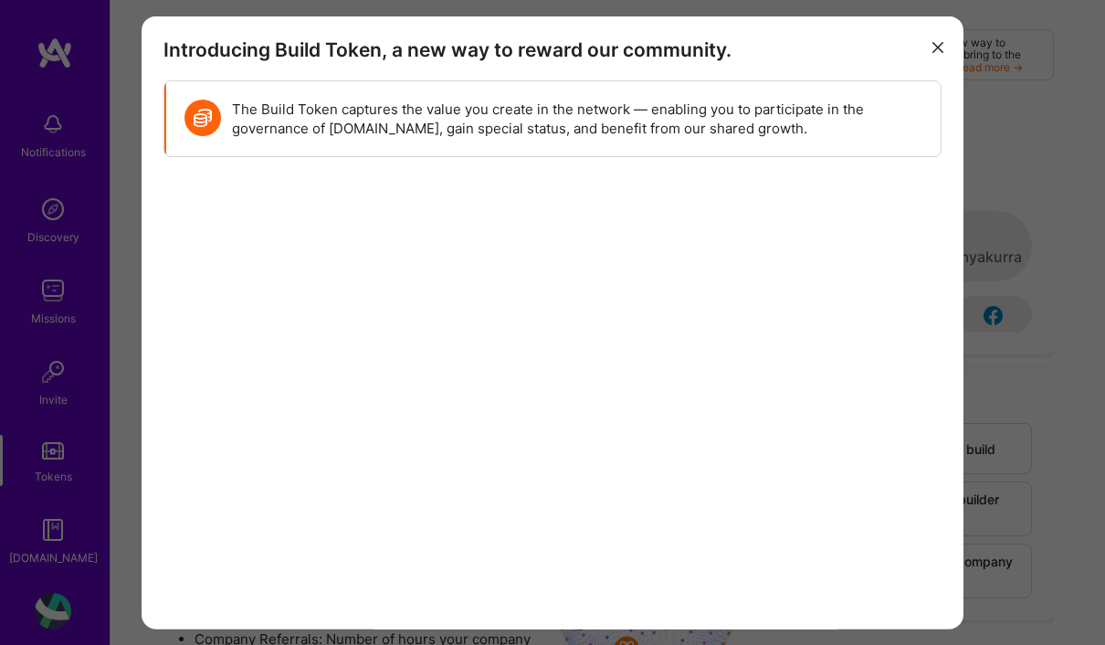
click at [939, 47] on button "modal" at bounding box center [938, 46] width 22 height 30
